Goal: Task Accomplishment & Management: Use online tool/utility

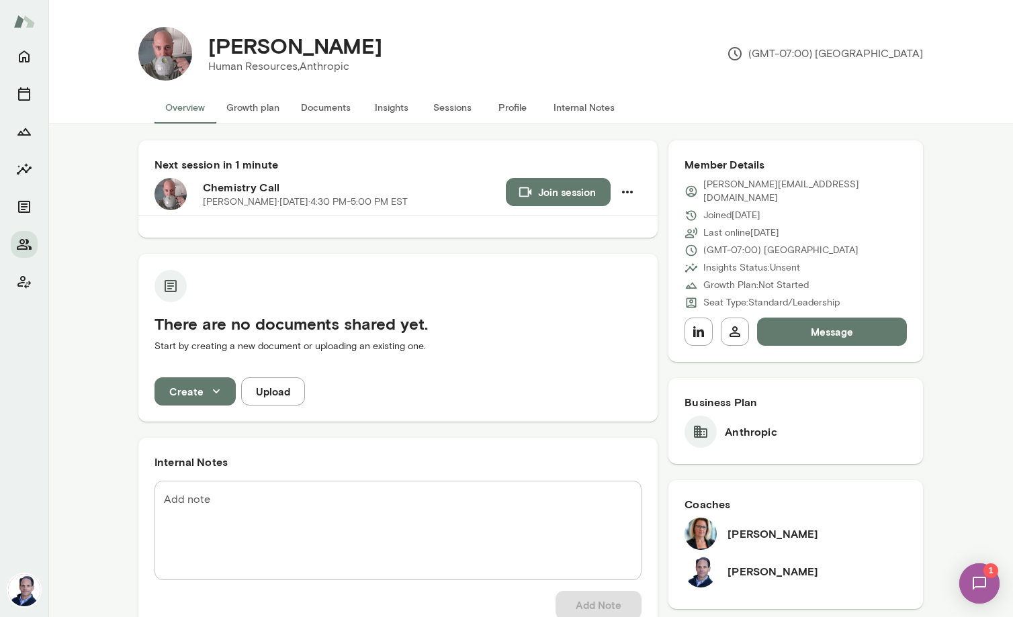
scroll to position [403, 0]
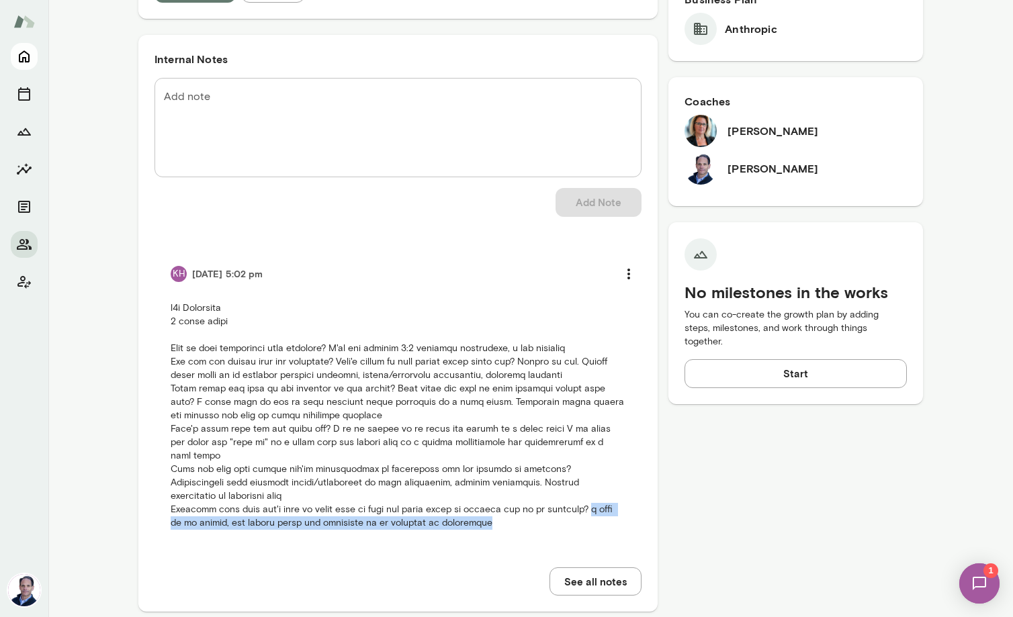
click at [28, 62] on icon "Home" at bounding box center [24, 57] width 11 height 12
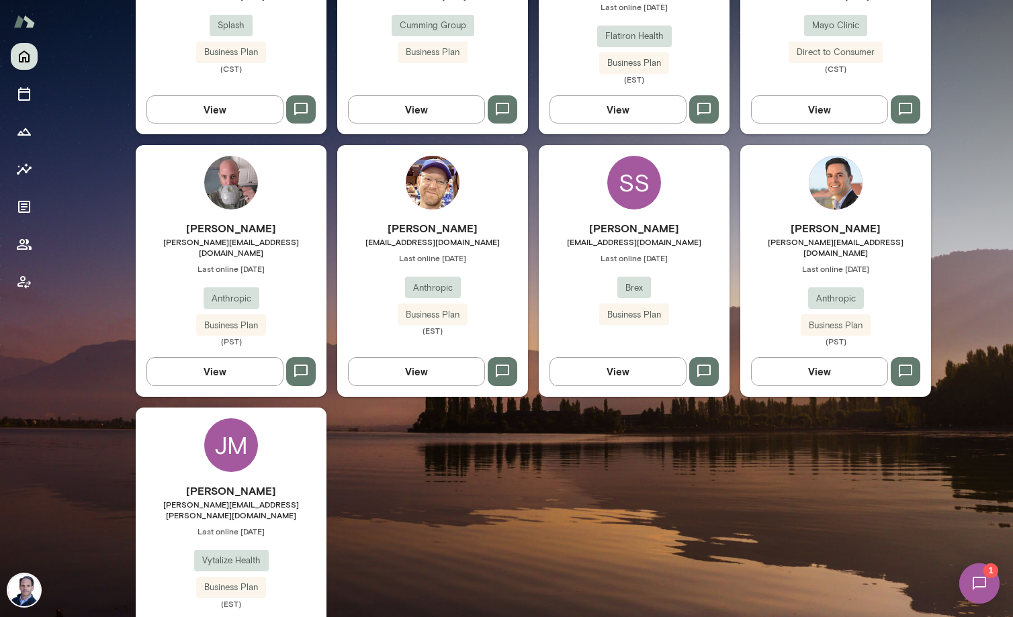
scroll to position [552, 0]
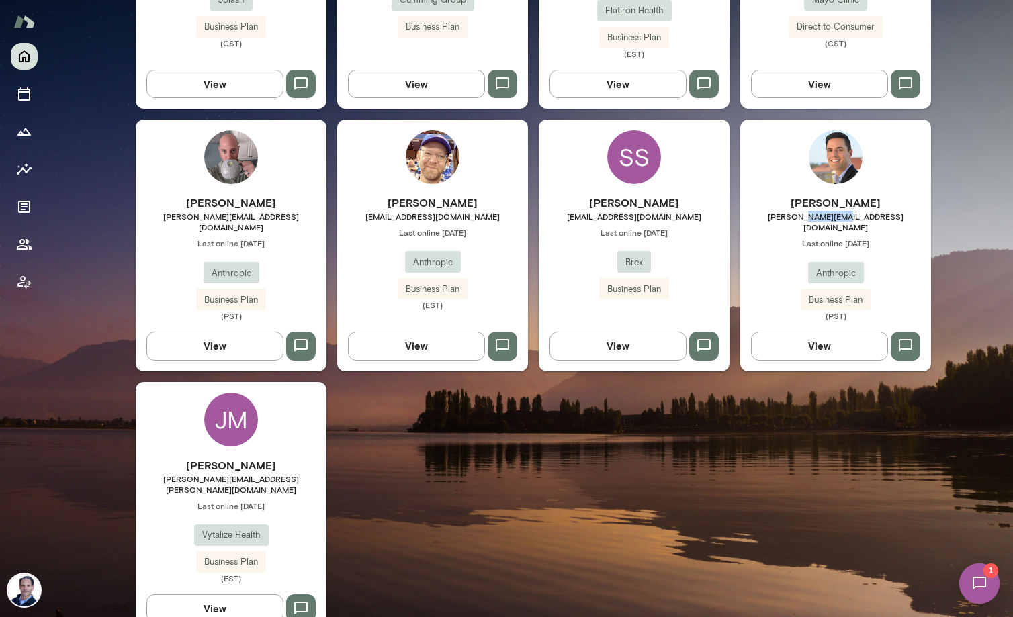
click at [834, 211] on span "[PERSON_NAME][EMAIL_ADDRESS][DOMAIN_NAME]" at bounding box center [835, 222] width 191 height 22
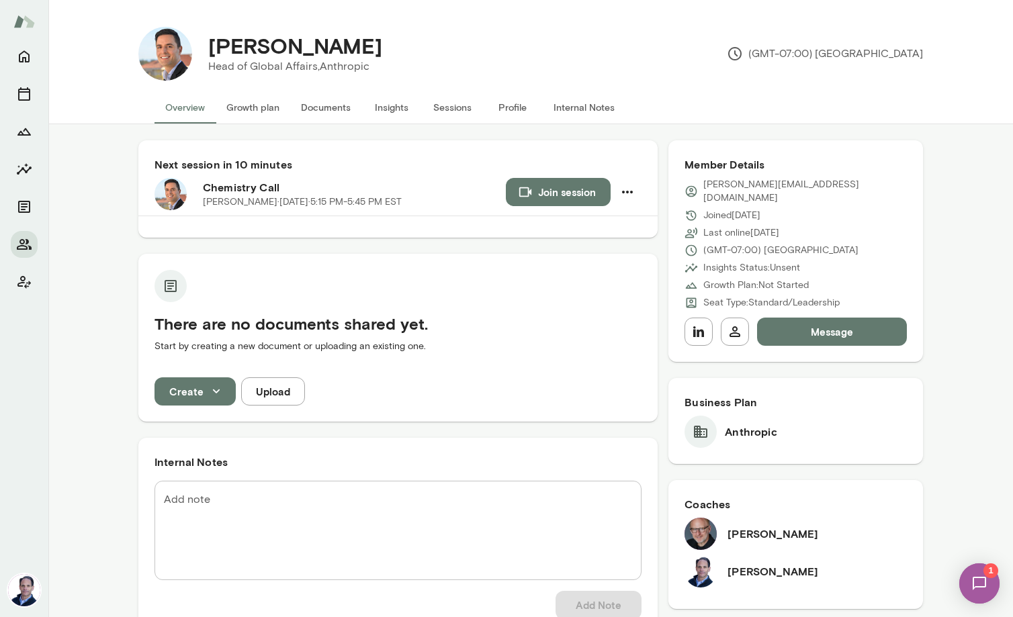
scroll to position [403, 0]
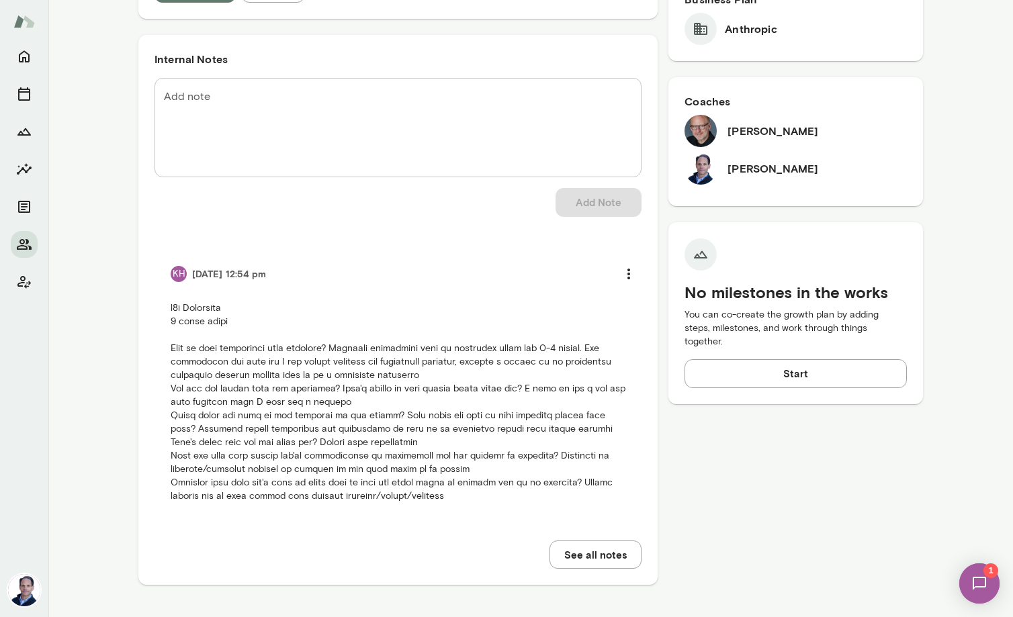
click at [196, 358] on p at bounding box center [398, 403] width 455 height 202
drag, startPoint x: 532, startPoint y: 388, endPoint x: 526, endPoint y: 400, distance: 13.5
click at [526, 400] on p at bounding box center [398, 403] width 455 height 202
copy p "I like my job a lot but feel somewhat like I have hit a ceiling"
drag, startPoint x: 171, startPoint y: 428, endPoint x: 585, endPoint y: 427, distance: 413.9
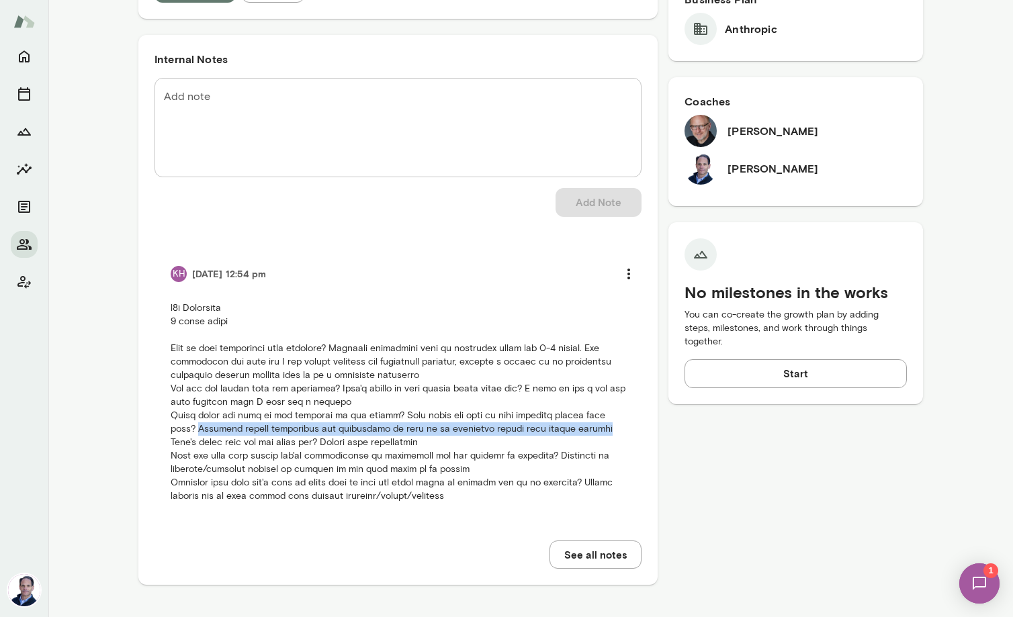
click at [585, 427] on p at bounding box center [398, 403] width 455 height 202
copy p "Position myself internally and externally as more of an executive rather than m…"
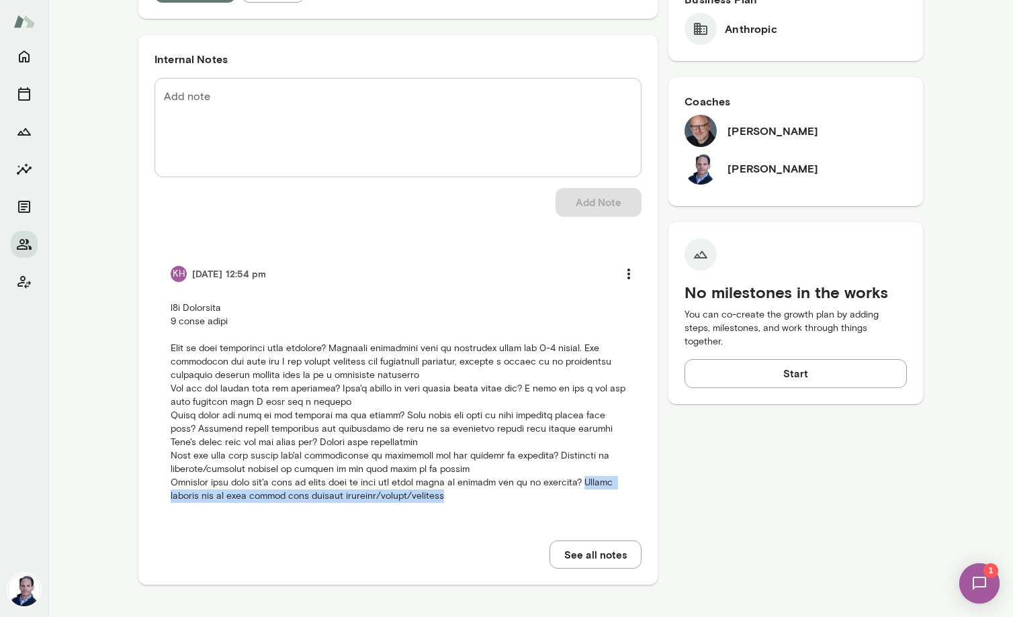
drag, startPoint x: 578, startPoint y: 484, endPoint x: 578, endPoint y: 494, distance: 9.4
click at [578, 494] on p at bounding box center [398, 403] width 455 height 202
copy p "Prefer someone who is very direct with sharing feedback/advice/insights"
click at [140, 517] on div "Internal Notes Add note * Add note Add Note KH [DATE] 12:54 pm See all notes" at bounding box center [397, 310] width 519 height 550
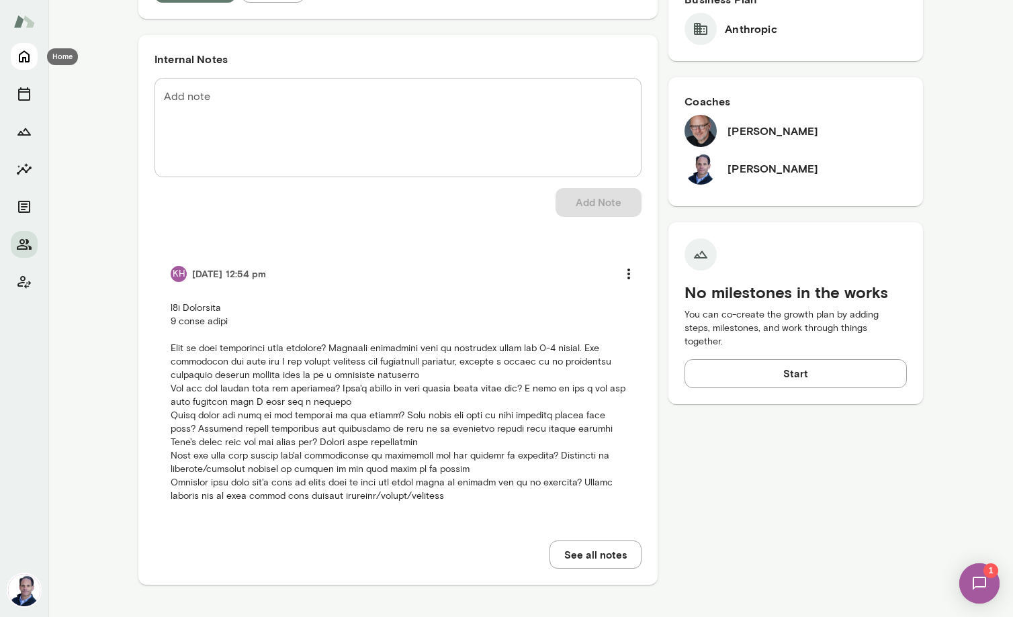
click at [24, 62] on icon "Home" at bounding box center [24, 56] width 16 height 16
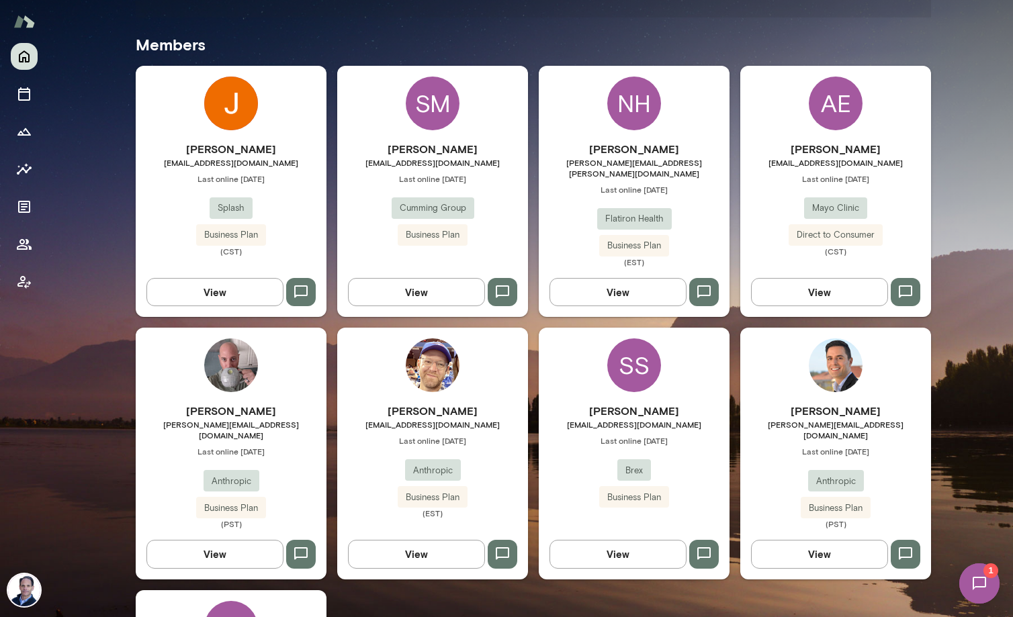
scroll to position [343, 0]
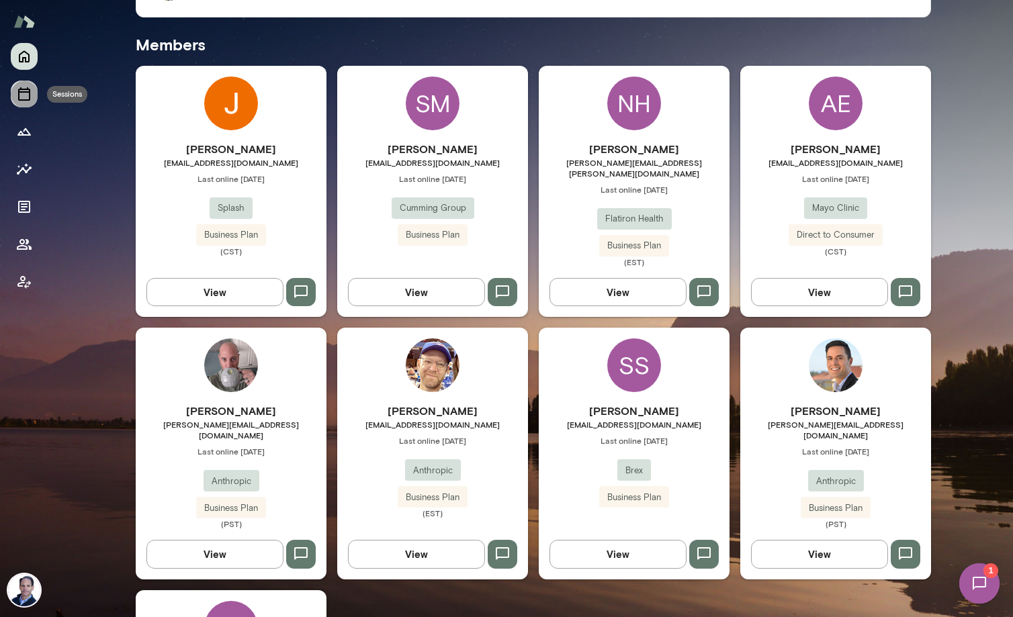
click at [25, 98] on icon "Sessions" at bounding box center [24, 94] width 16 height 16
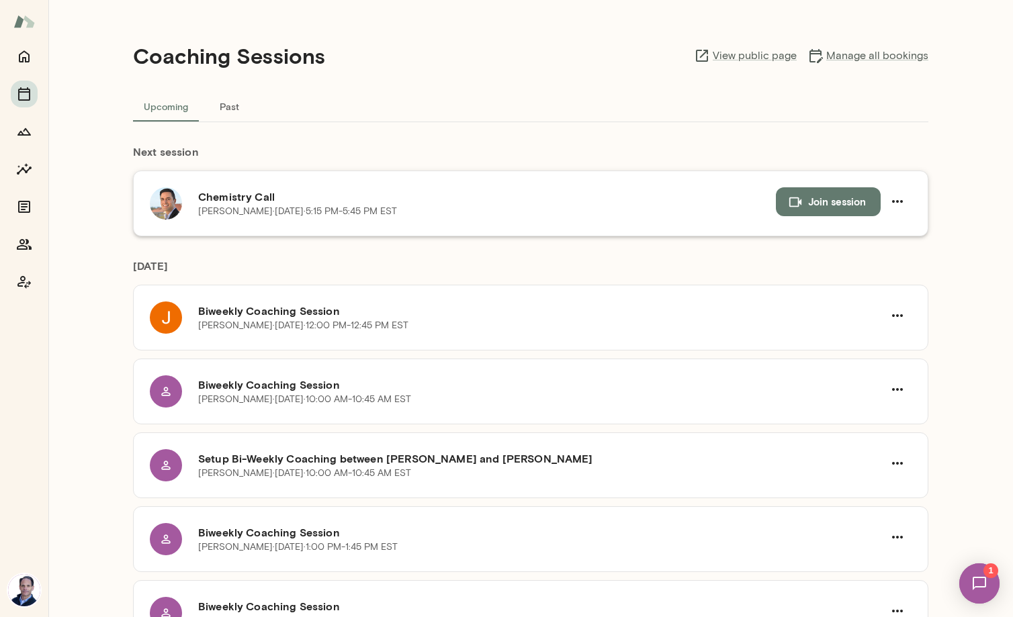
click at [839, 202] on button "Join session" at bounding box center [828, 201] width 105 height 28
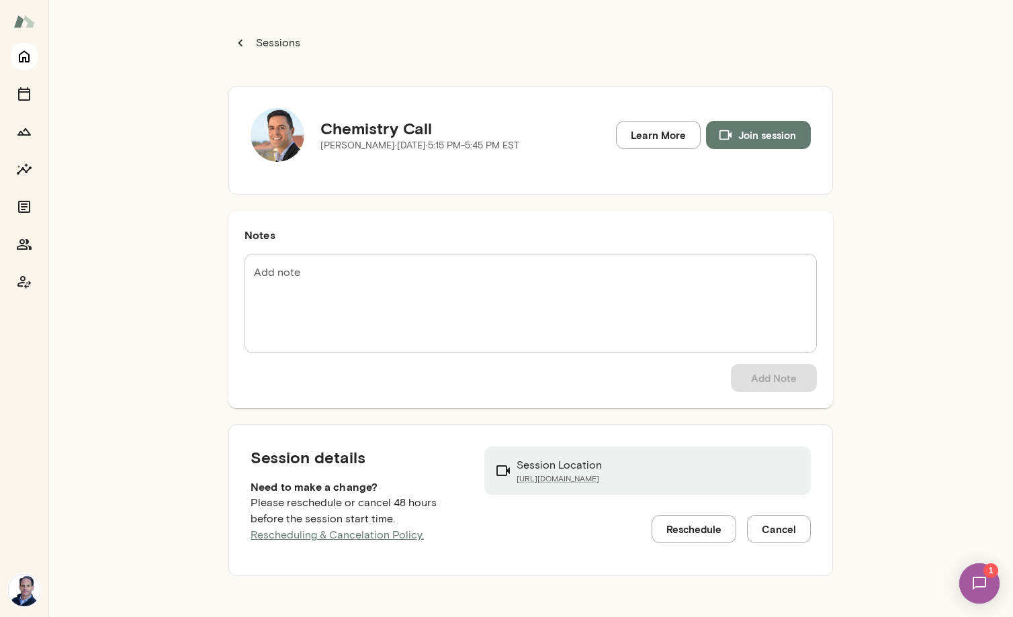
click at [24, 62] on icon "Home" at bounding box center [24, 56] width 16 height 16
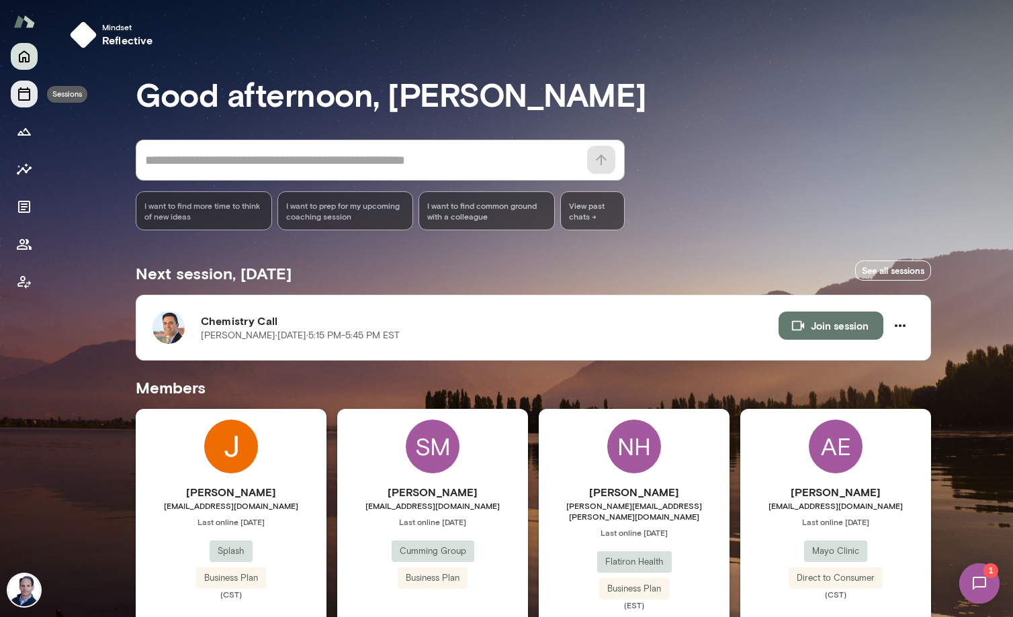
click at [24, 94] on icon "Sessions" at bounding box center [24, 94] width 16 height 16
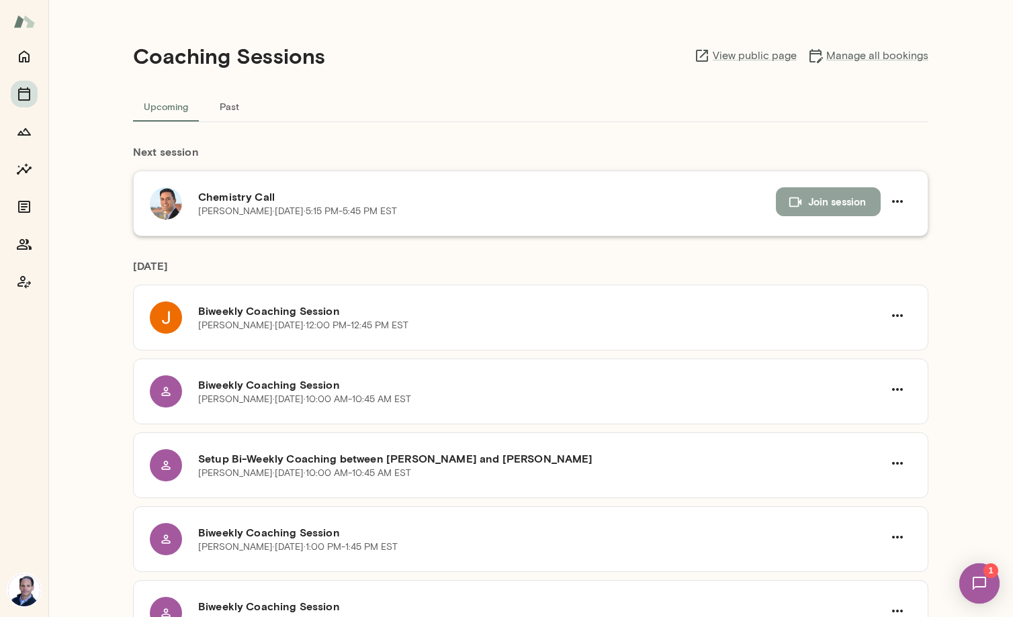
click at [804, 199] on button "Join session" at bounding box center [828, 201] width 105 height 28
